Goal: Information Seeking & Learning: Learn about a topic

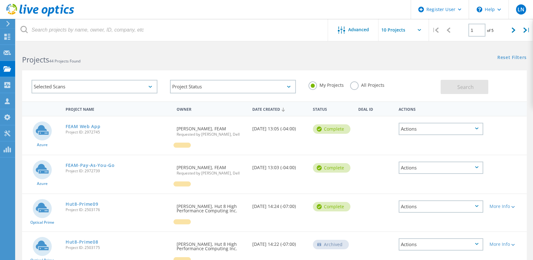
click at [409, 129] on div "Actions" at bounding box center [441, 129] width 85 height 12
click at [210, 152] on div at bounding box center [212, 149] width 76 height 12
click at [8, 87] on use at bounding box center [7, 85] width 6 height 6
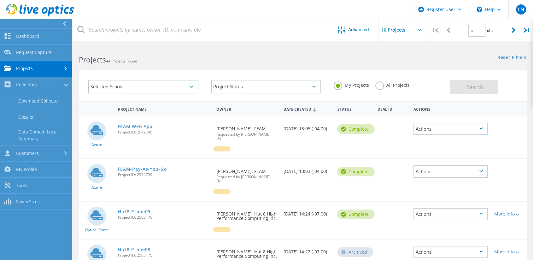
click at [21, 9] on use at bounding box center [40, 10] width 68 height 13
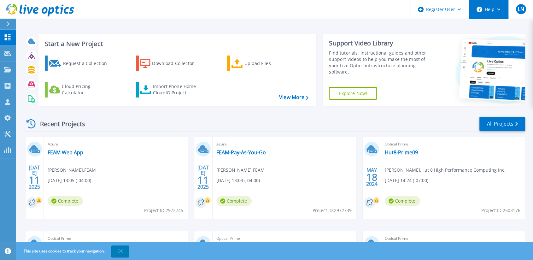
click at [499, 9] on icon at bounding box center [498, 10] width 3 height 2
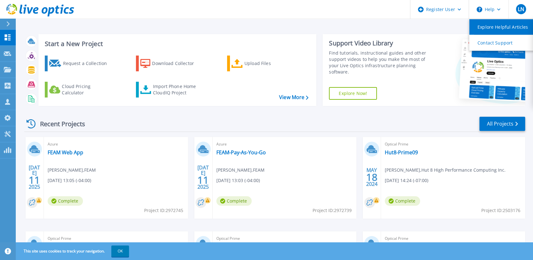
click at [506, 28] on link "Explore Helpful Articles" at bounding box center [504, 26] width 70 height 15
